Goal: Transaction & Acquisition: Purchase product/service

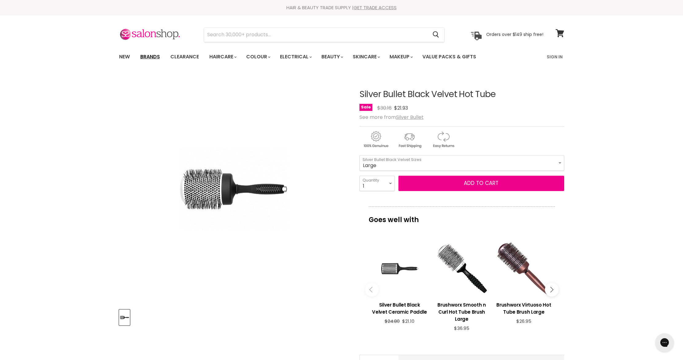
click at [145, 56] on link "Brands" at bounding box center [150, 56] width 29 height 13
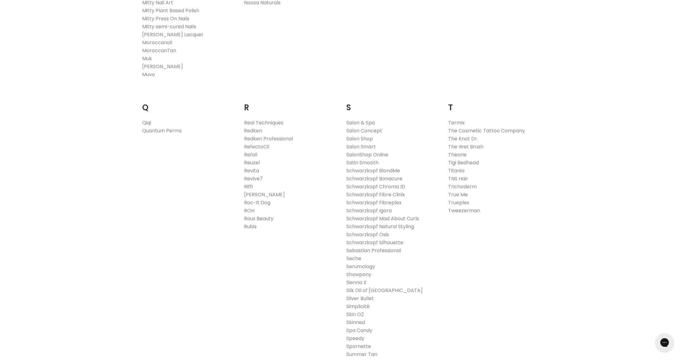
scroll to position [910, 0]
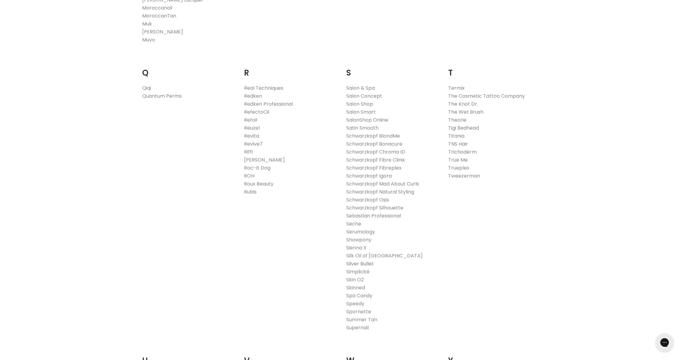
click at [351, 264] on link "Silver Bullet" at bounding box center [360, 263] width 28 height 7
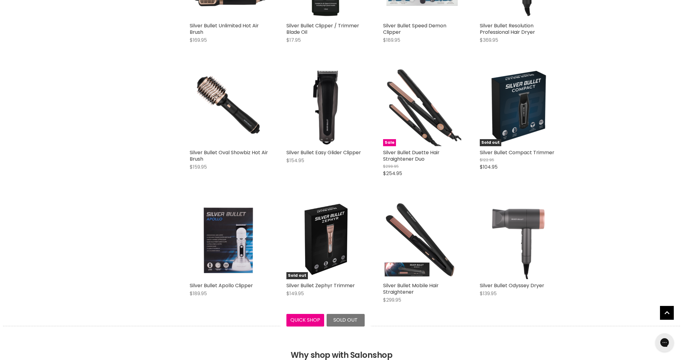
scroll to position [1609, 0]
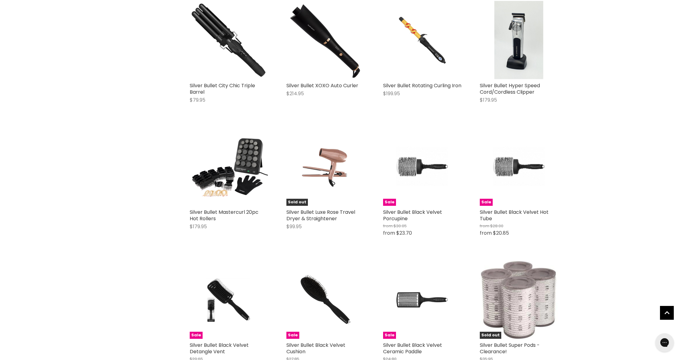
scroll to position [2135, 0]
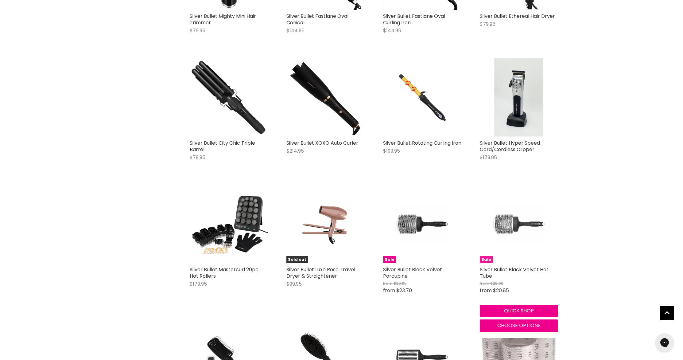
click at [507, 234] on img "Main content" at bounding box center [519, 224] width 52 height 78
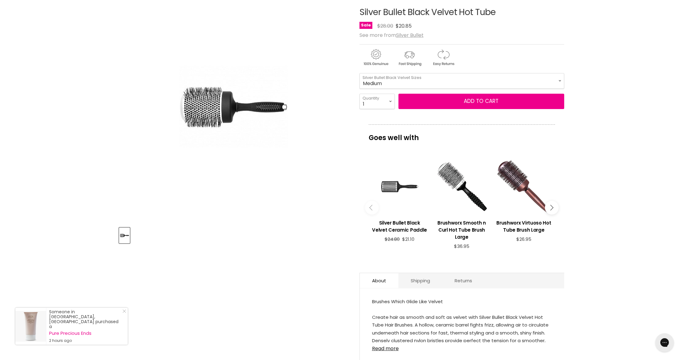
scroll to position [72, 0]
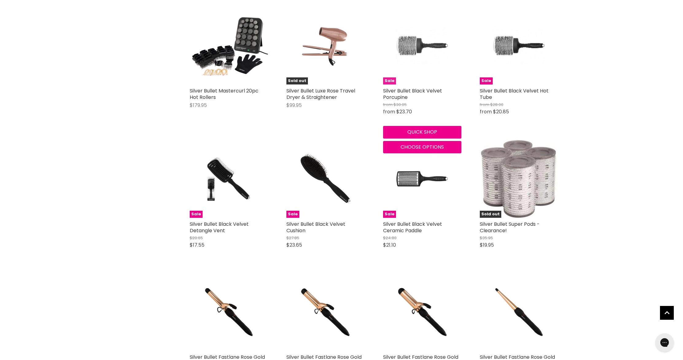
click at [415, 50] on img "Main content" at bounding box center [422, 45] width 52 height 78
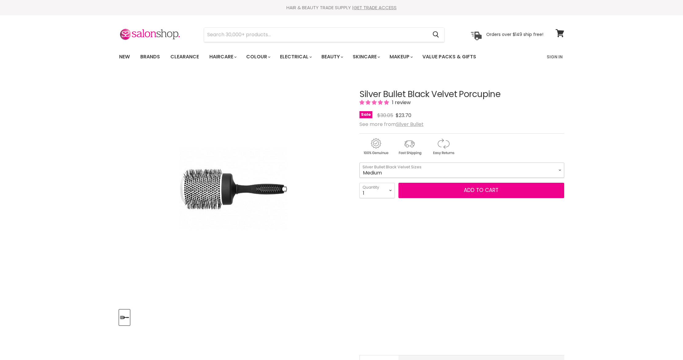
click at [418, 171] on select "Medium Large" at bounding box center [462, 169] width 205 height 15
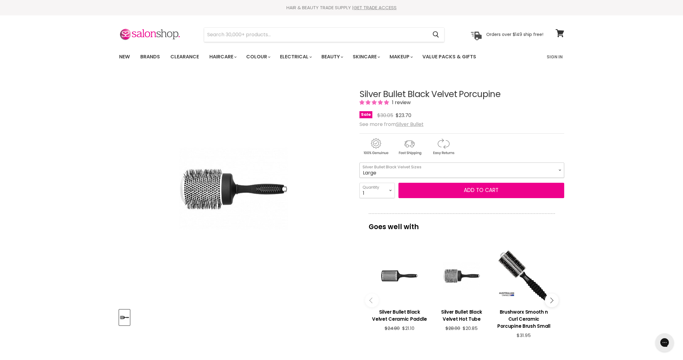
select select "Large"
